Goal: Information Seeking & Learning: Check status

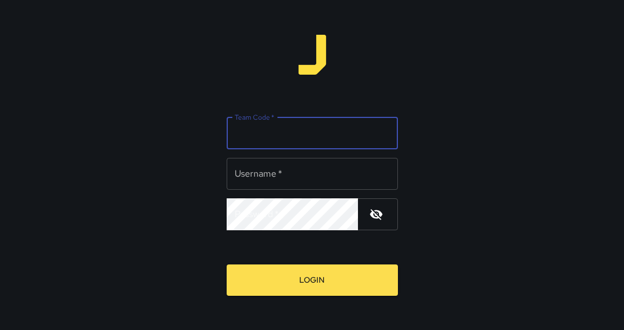
click at [358, 135] on input "Team Code   *" at bounding box center [312, 134] width 171 height 32
type input "*******"
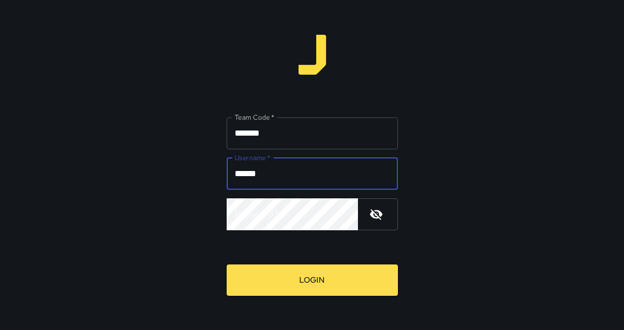
type input "******"
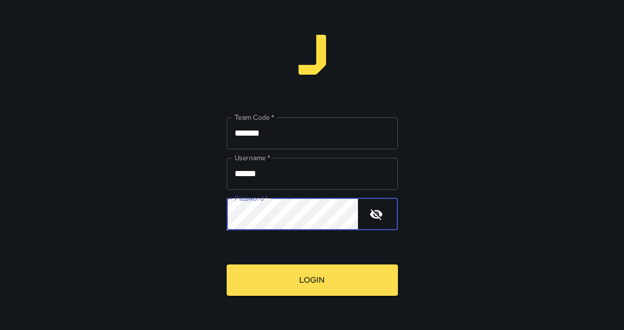
click at [227, 265] on button "Login" at bounding box center [312, 280] width 171 height 31
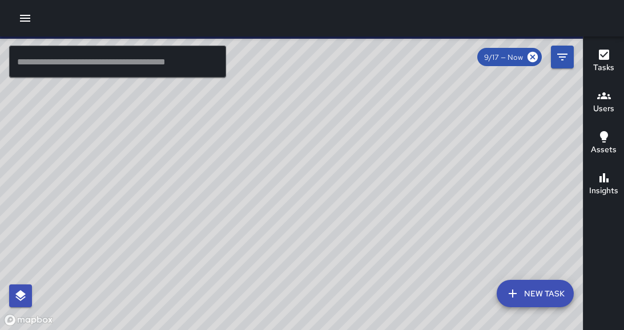
click at [24, 14] on icon "button" at bounding box center [25, 18] width 14 height 14
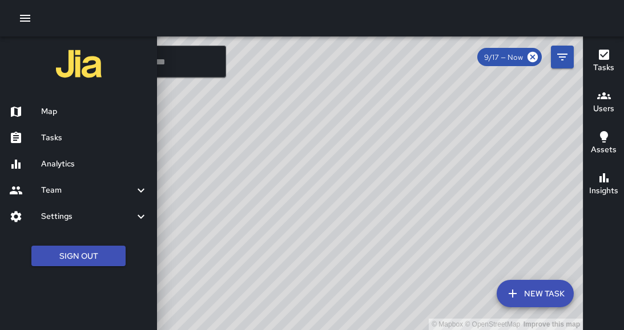
click at [70, 165] on h6 "Analytics" at bounding box center [94, 164] width 107 height 13
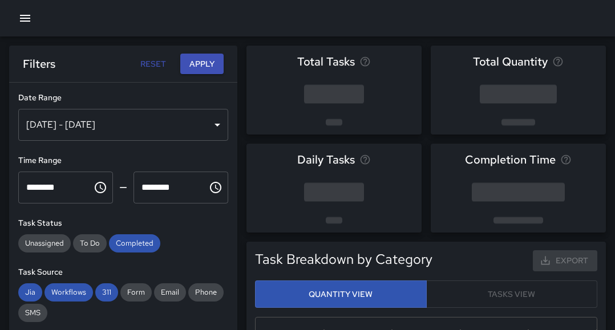
scroll to position [333, 333]
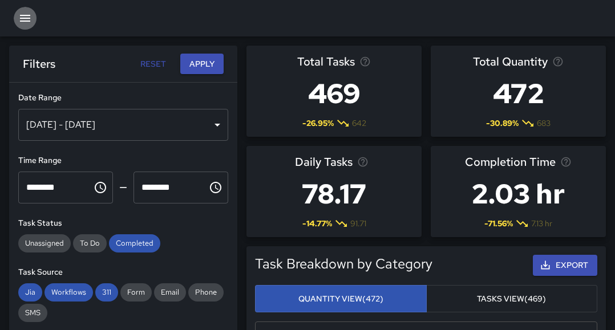
click at [25, 14] on icon "button" at bounding box center [25, 18] width 14 height 14
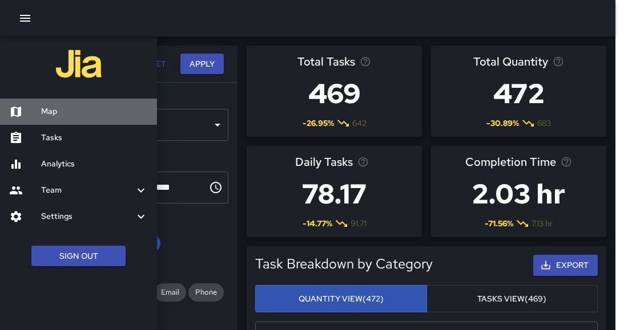
click at [46, 110] on h6 "Map" at bounding box center [94, 112] width 107 height 13
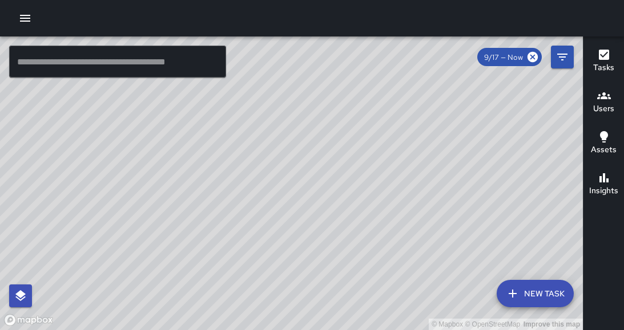
click at [422, 190] on div "© Mapbox © OpenStreetMap Improve this map" at bounding box center [291, 184] width 583 height 294
click at [381, 197] on div "© Mapbox © OpenStreetMap Improve this map" at bounding box center [291, 184] width 583 height 294
click at [425, 190] on div "© Mapbox © OpenStreetMap Improve this map" at bounding box center [291, 184] width 583 height 294
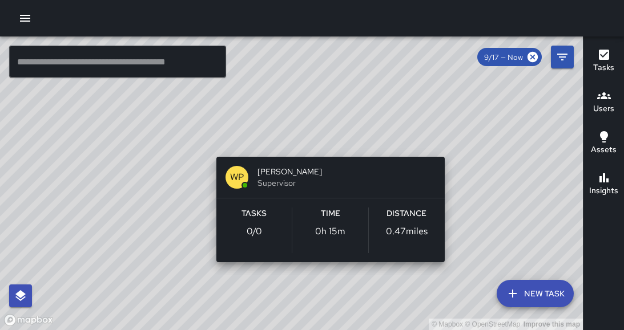
click at [449, 283] on div "© Mapbox © OpenStreetMap Improve this map WP [PERSON_NAME] Supervisor Tasks 0 /…" at bounding box center [291, 184] width 583 height 294
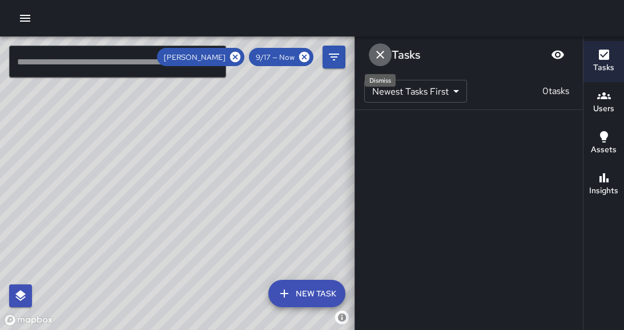
click at [380, 55] on icon "Dismiss" at bounding box center [380, 55] width 8 height 8
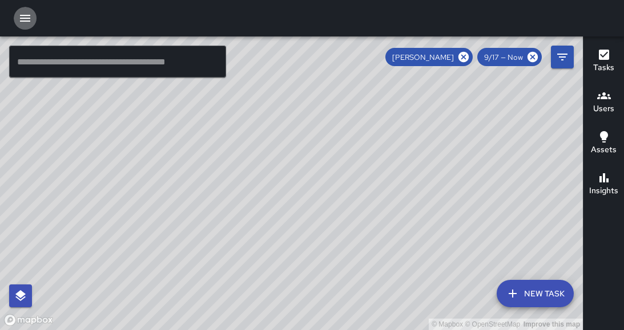
click at [25, 18] on icon "button" at bounding box center [25, 18] width 10 height 7
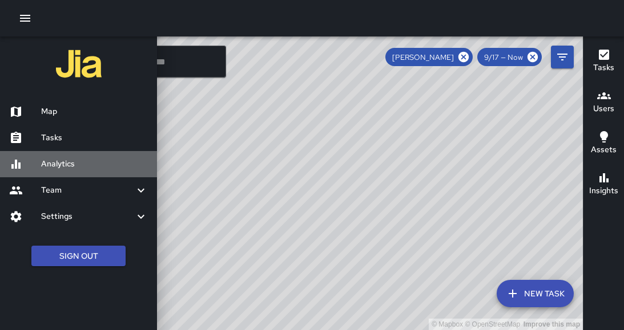
click at [67, 162] on h6 "Analytics" at bounding box center [94, 164] width 107 height 13
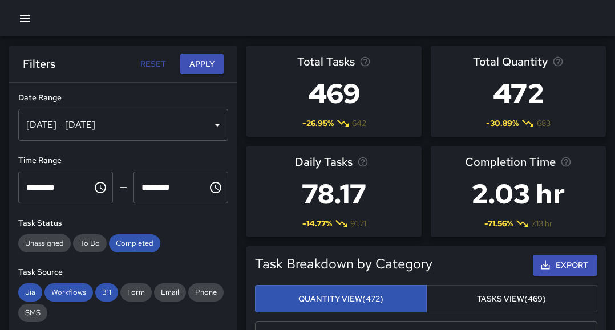
scroll to position [333, 333]
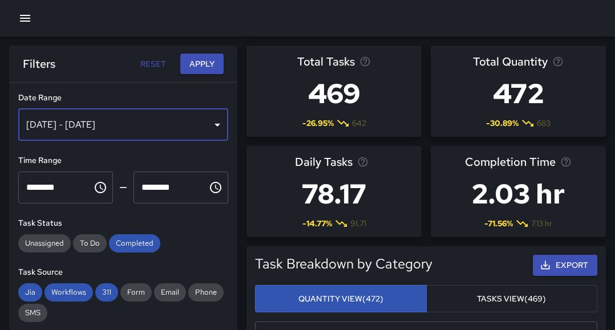
click at [210, 131] on div "[DATE] - [DATE]" at bounding box center [123, 125] width 210 height 32
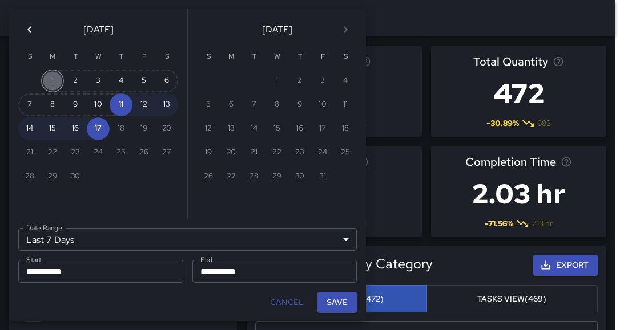
click at [53, 80] on button "1" at bounding box center [52, 81] width 23 height 23
type input "******"
type input "**********"
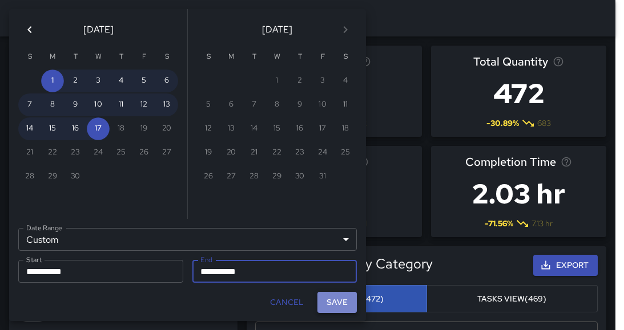
click at [336, 304] on button "Save" at bounding box center [336, 302] width 39 height 21
type input "**********"
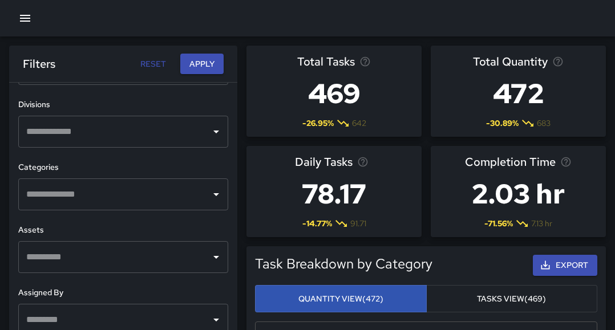
scroll to position [443, 0]
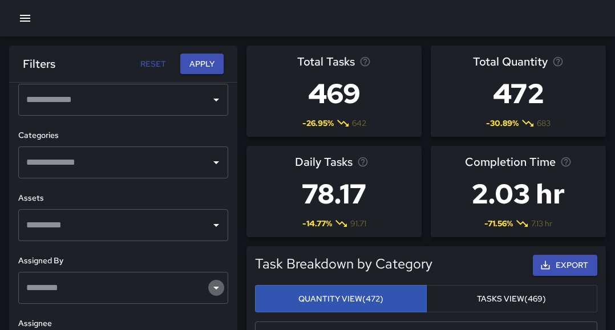
click at [213, 287] on icon "Open" at bounding box center [216, 288] width 6 height 3
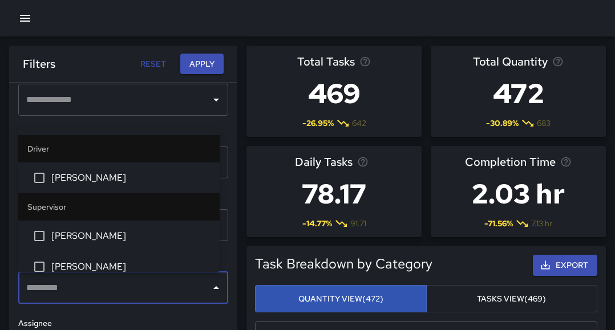
drag, startPoint x: 207, startPoint y: 287, endPoint x: 172, endPoint y: 243, distance: 56.5
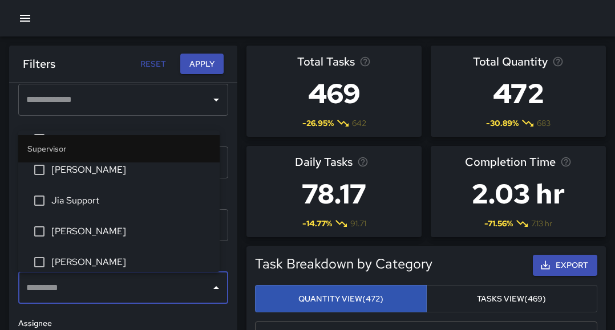
scroll to position [184, 0]
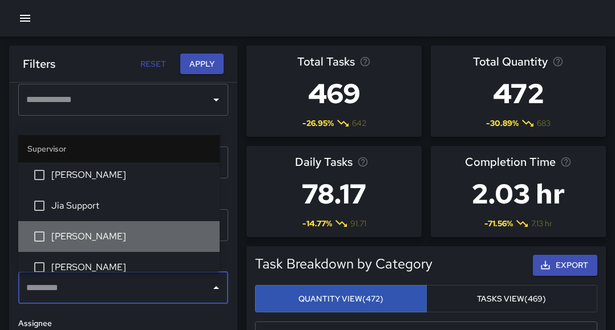
click at [149, 227] on li "[PERSON_NAME]" at bounding box center [118, 236] width 201 height 31
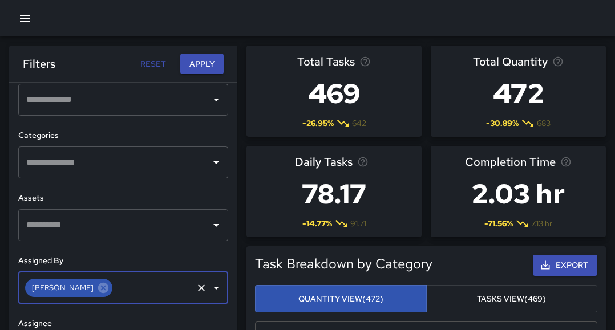
click at [170, 288] on input "text" at bounding box center [152, 288] width 77 height 22
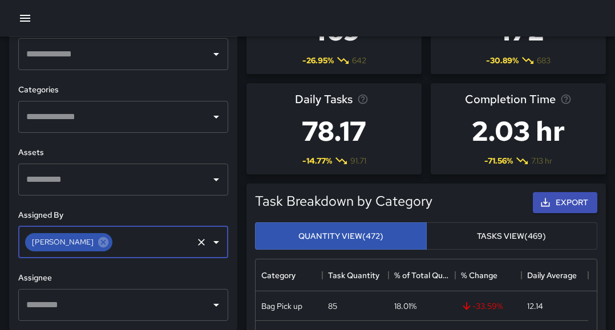
scroll to position [64, 0]
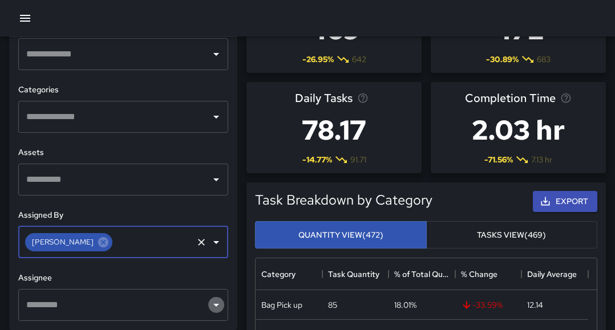
click at [213, 304] on icon "Open" at bounding box center [216, 305] width 6 height 3
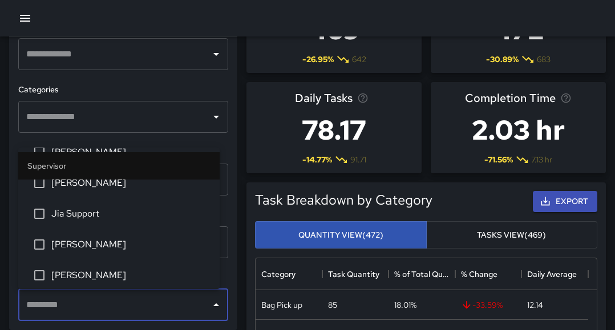
scroll to position [192, 0]
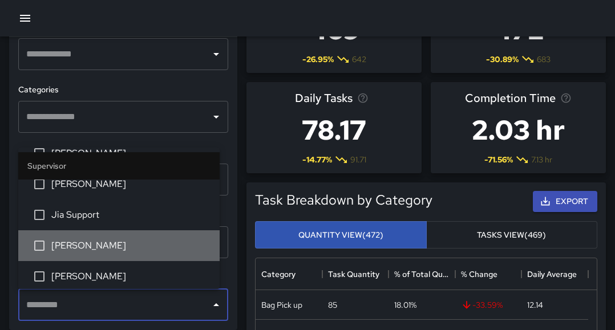
click at [143, 244] on span "[PERSON_NAME]" at bounding box center [130, 246] width 159 height 14
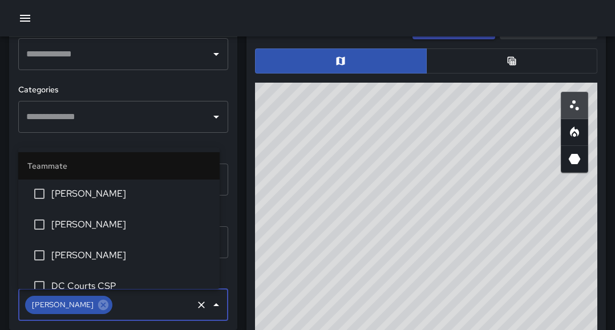
scroll to position [529, 0]
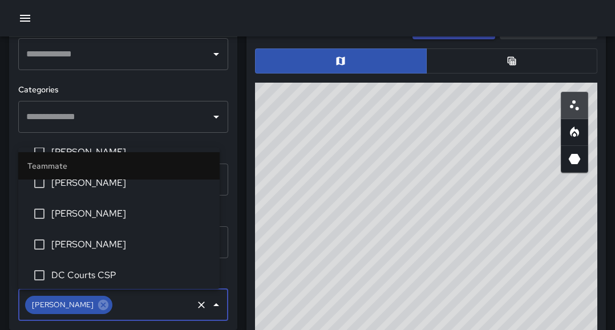
click at [172, 329] on div "**********" at bounding box center [123, 183] width 228 height 293
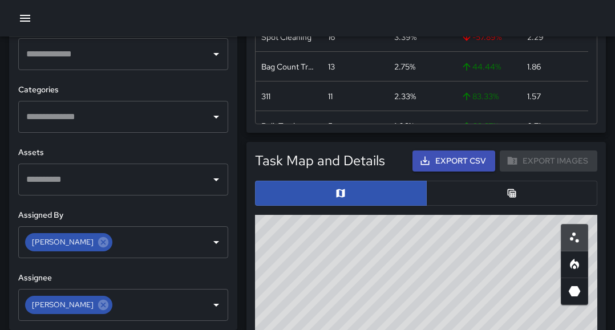
scroll to position [541, 0]
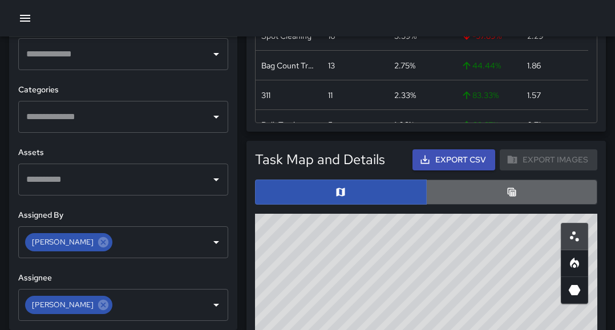
click at [523, 195] on button "button" at bounding box center [512, 192] width 172 height 25
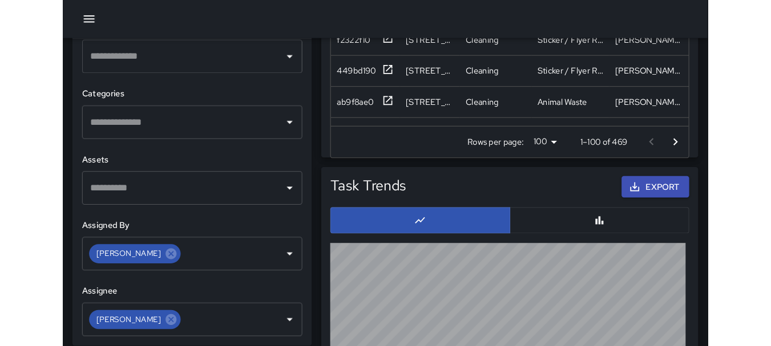
scroll to position [333, 489]
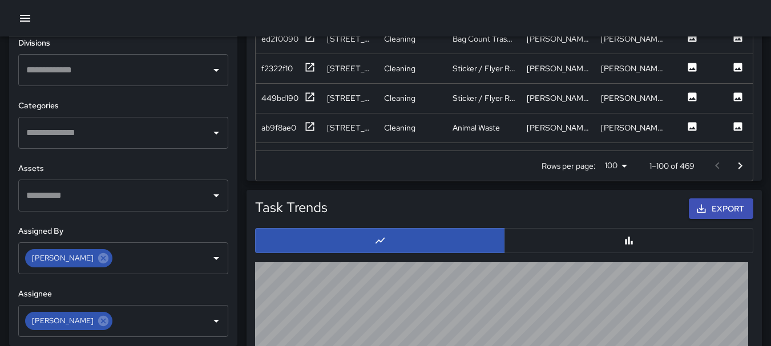
scroll to position [1142, 0]
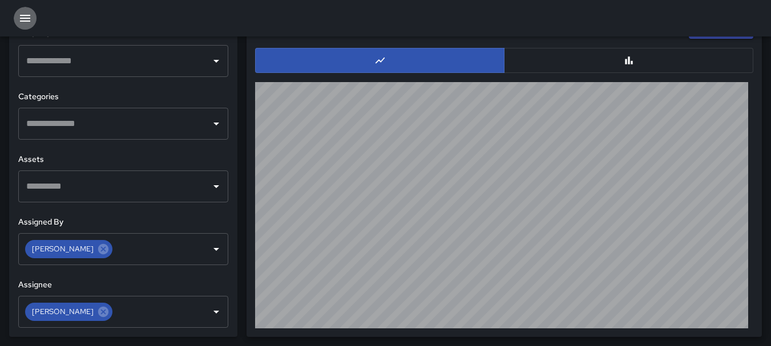
click at [24, 17] on icon "button" at bounding box center [25, 18] width 14 height 14
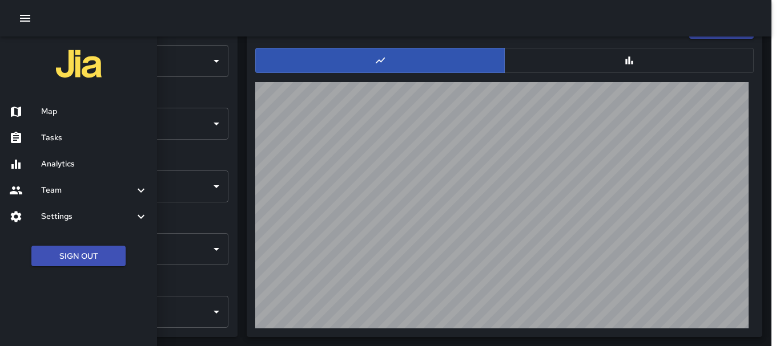
click at [81, 162] on h6 "Analytics" at bounding box center [94, 164] width 107 height 13
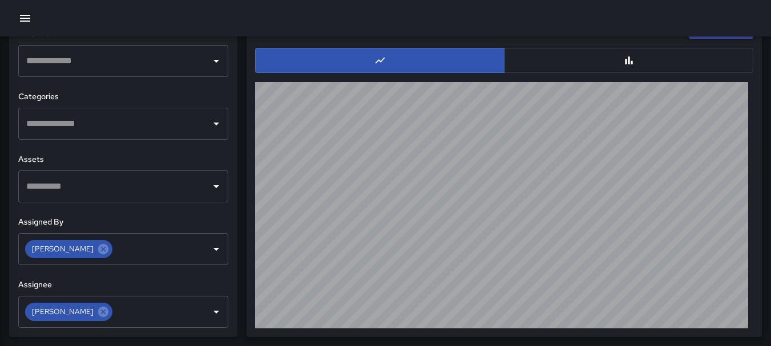
scroll to position [9, 9]
click at [212, 64] on icon "Open" at bounding box center [216, 61] width 14 height 14
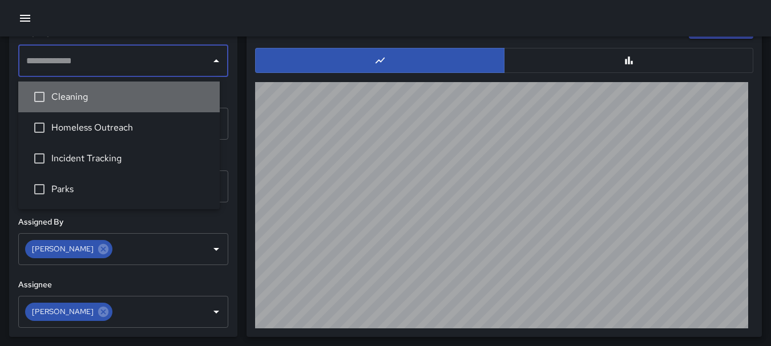
click at [59, 95] on span "Cleaning" at bounding box center [130, 97] width 159 height 14
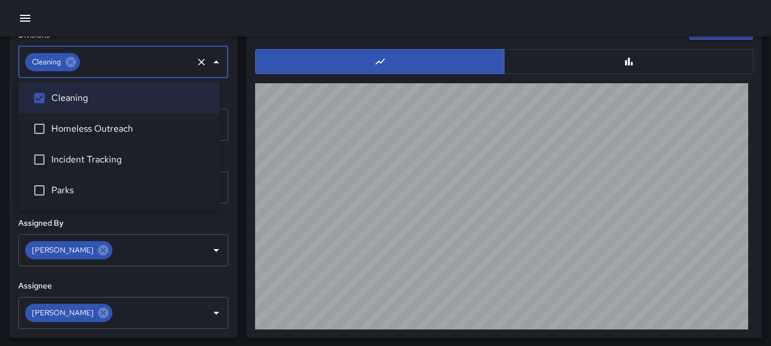
scroll to position [1142, 0]
